Goal: Information Seeking & Learning: Find specific fact

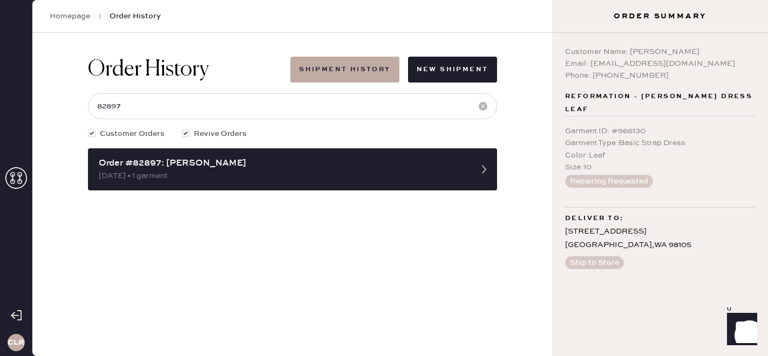
click at [17, 179] on icon at bounding box center [16, 178] width 22 height 22
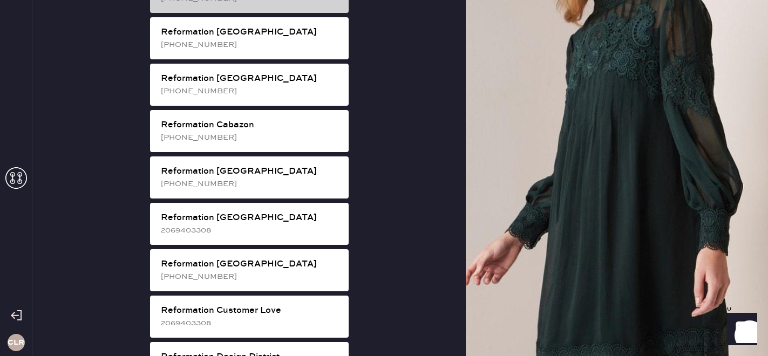
scroll to position [285, 0]
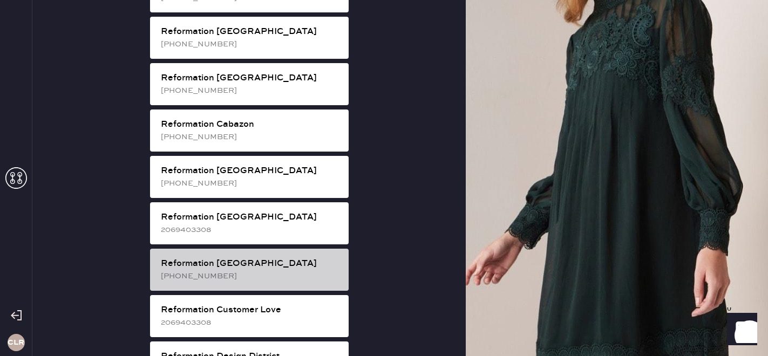
click at [230, 270] on div "[PHONE_NUMBER]" at bounding box center [250, 276] width 179 height 12
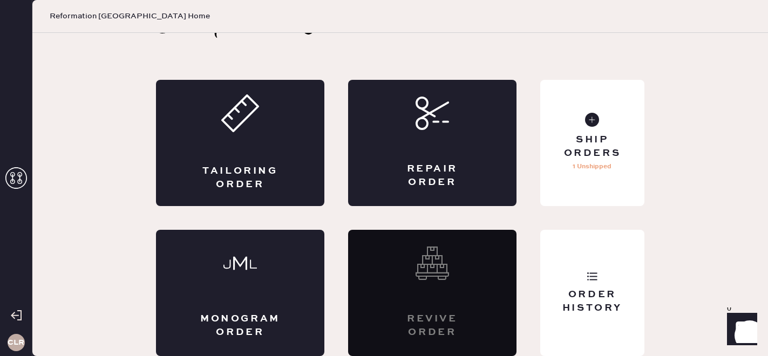
scroll to position [35, 0]
click at [565, 341] on div "Order History" at bounding box center [592, 293] width 104 height 126
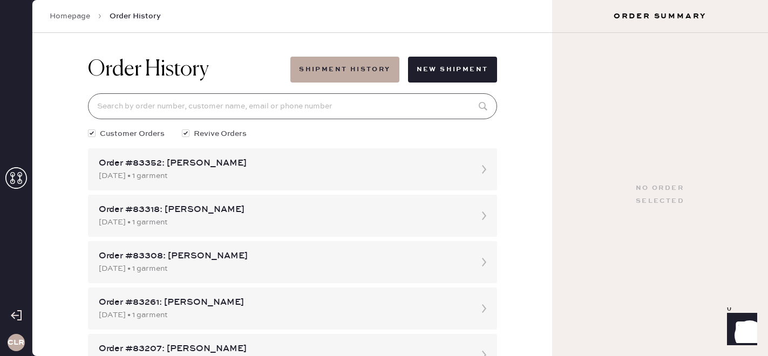
click at [252, 108] on input at bounding box center [292, 106] width 409 height 26
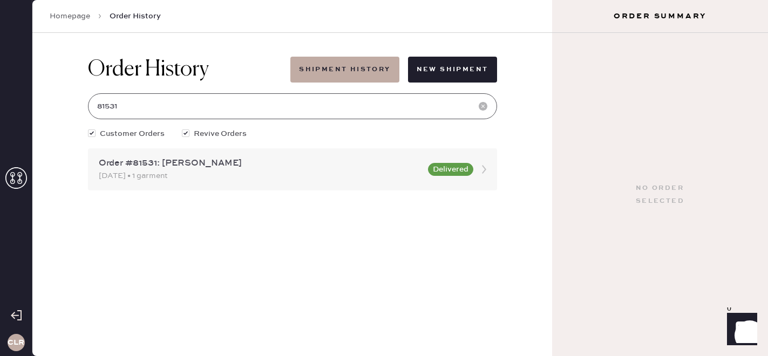
type input "81531"
click at [263, 165] on div "Order #81531: [PERSON_NAME]" at bounding box center [260, 163] width 323 height 13
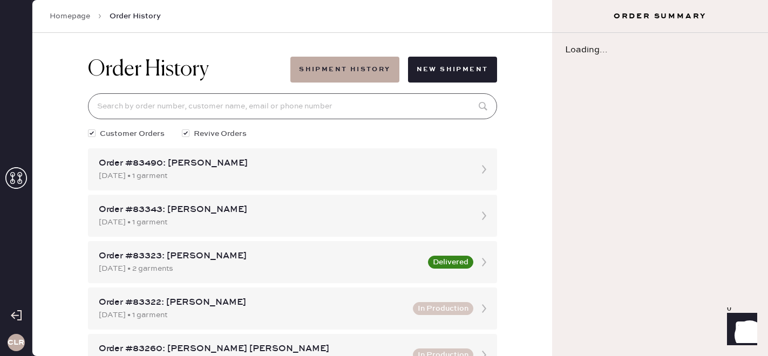
click at [250, 114] on input at bounding box center [292, 106] width 409 height 26
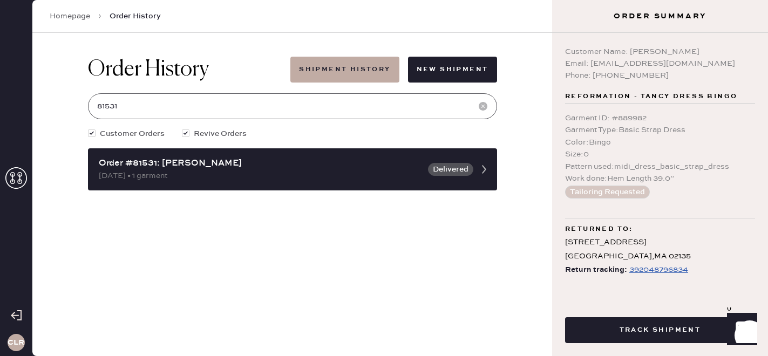
type input "81531"
drag, startPoint x: 630, startPoint y: 50, endPoint x: 708, endPoint y: 50, distance: 77.7
click at [708, 50] on div "Customer Name: [PERSON_NAME]" at bounding box center [660, 52] width 190 height 12
copy div "[PERSON_NAME]"
drag, startPoint x: 590, startPoint y: 63, endPoint x: 738, endPoint y: 61, distance: 148.9
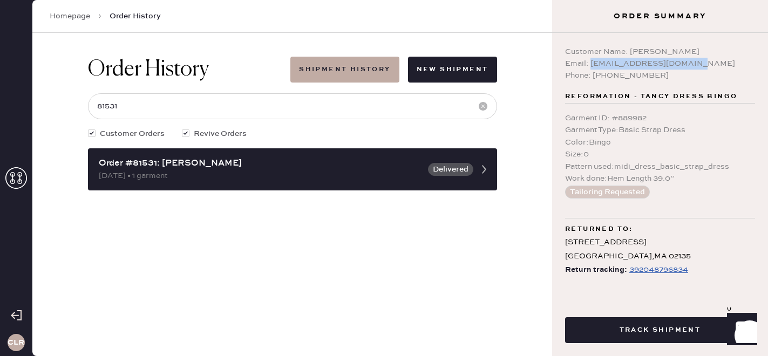
click at [738, 61] on div "Email: [EMAIL_ADDRESS][DOMAIN_NAME]" at bounding box center [660, 64] width 190 height 12
copy div "[EMAIL_ADDRESS][DOMAIN_NAME]"
click at [22, 177] on icon at bounding box center [16, 178] width 22 height 22
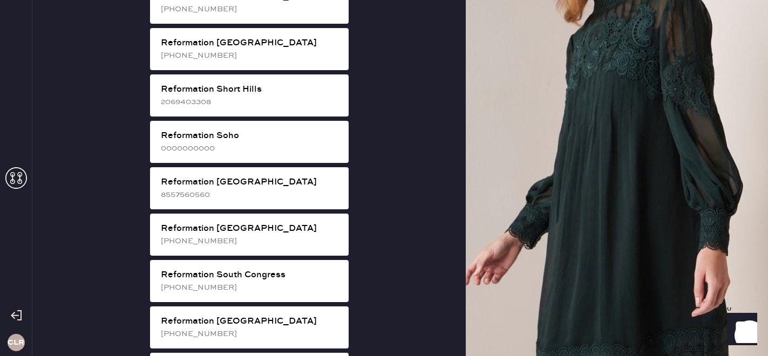
scroll to position [1886, 0]
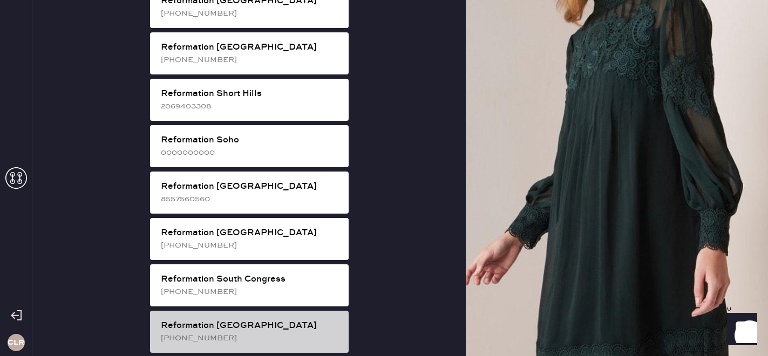
click at [251, 332] on div "[PHONE_NUMBER]" at bounding box center [250, 338] width 179 height 12
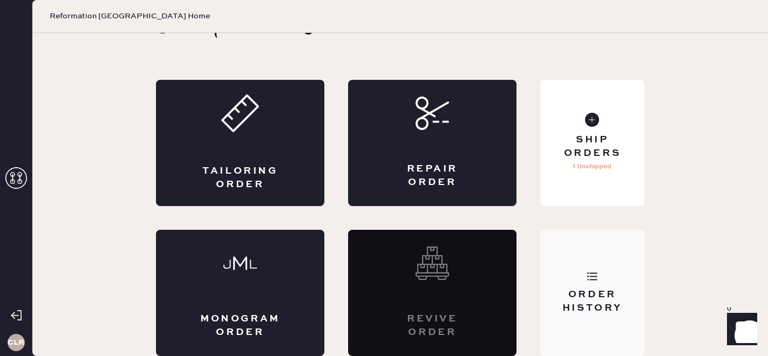
click at [604, 280] on div "Order History" at bounding box center [592, 293] width 104 height 126
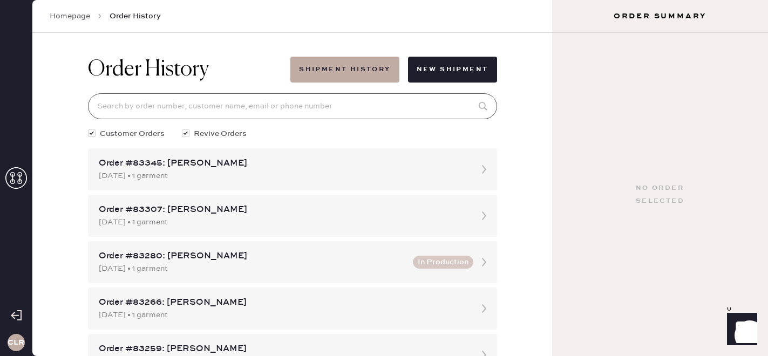
click at [327, 106] on input at bounding box center [292, 106] width 409 height 26
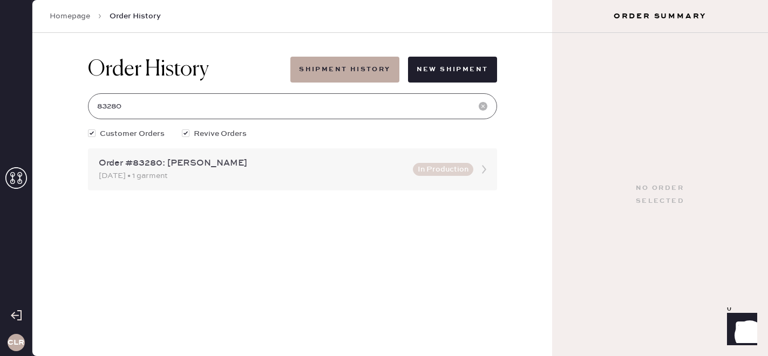
type input "83280"
click at [314, 172] on div "[DATE] • 1 garment" at bounding box center [252, 176] width 307 height 12
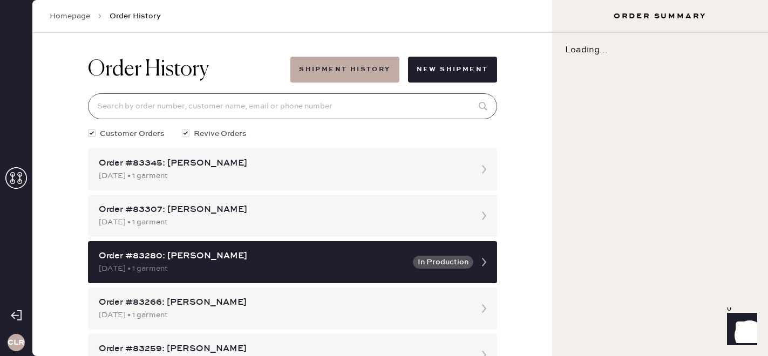
click at [255, 106] on input at bounding box center [292, 106] width 409 height 26
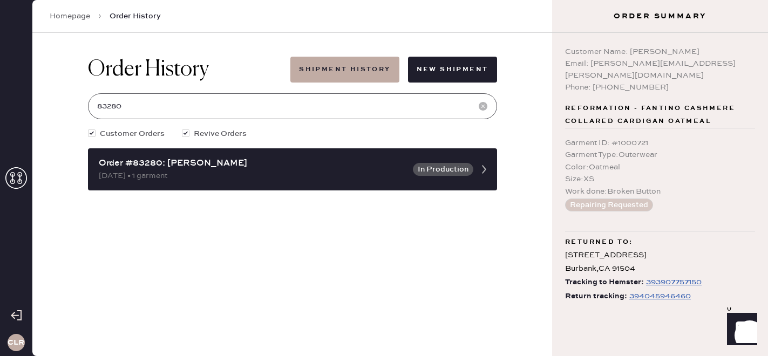
type input "83280"
click at [656, 290] on div "394045946460" at bounding box center [659, 296] width 61 height 13
